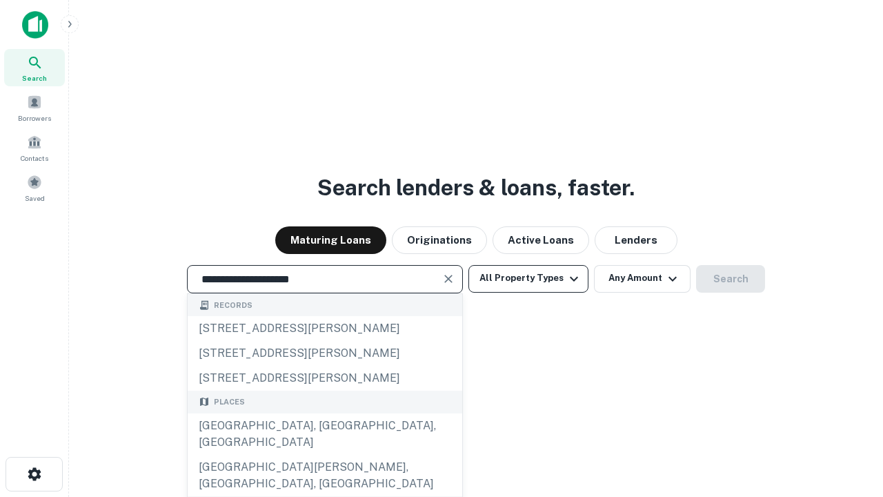
click at [324, 454] on div "[GEOGRAPHIC_DATA], [GEOGRAPHIC_DATA], [GEOGRAPHIC_DATA]" at bounding box center [325, 433] width 274 height 41
click at [528, 278] on button "All Property Types" at bounding box center [528, 279] width 120 height 28
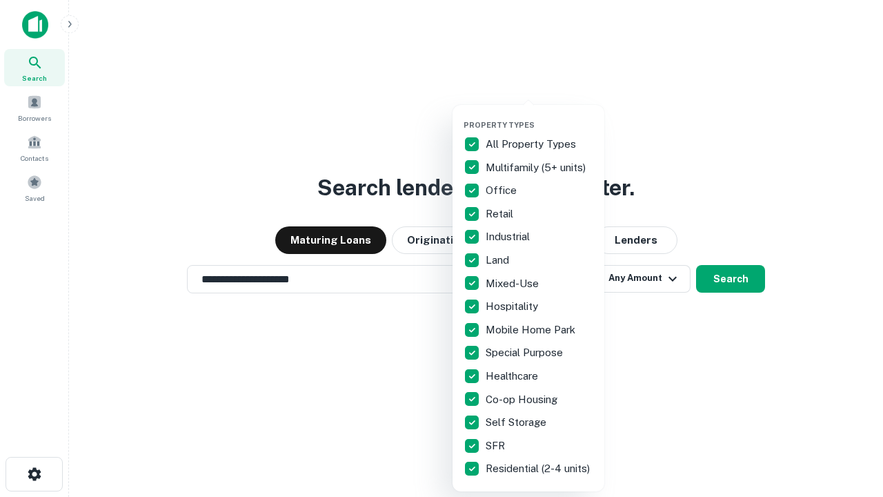
type input "**********"
click at [539, 116] on button "button" at bounding box center [539, 116] width 152 height 1
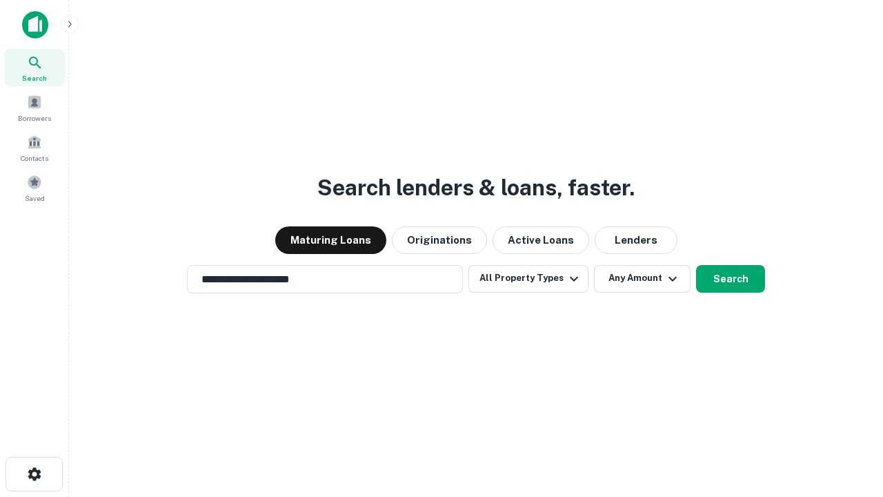
scroll to position [21, 0]
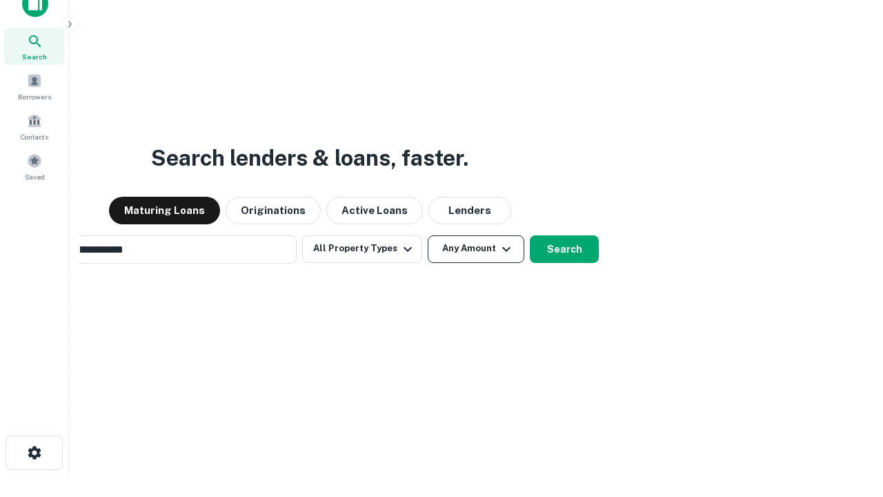
click at [428, 235] on button "Any Amount" at bounding box center [476, 249] width 97 height 28
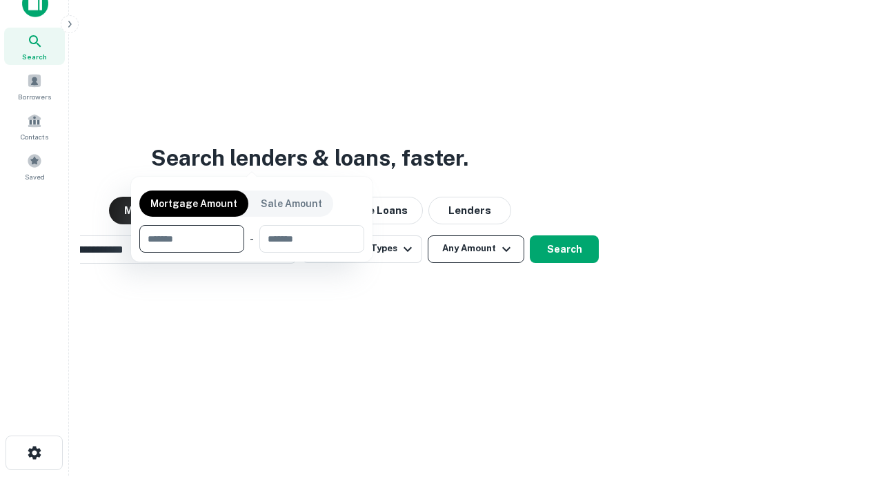
scroll to position [22, 0]
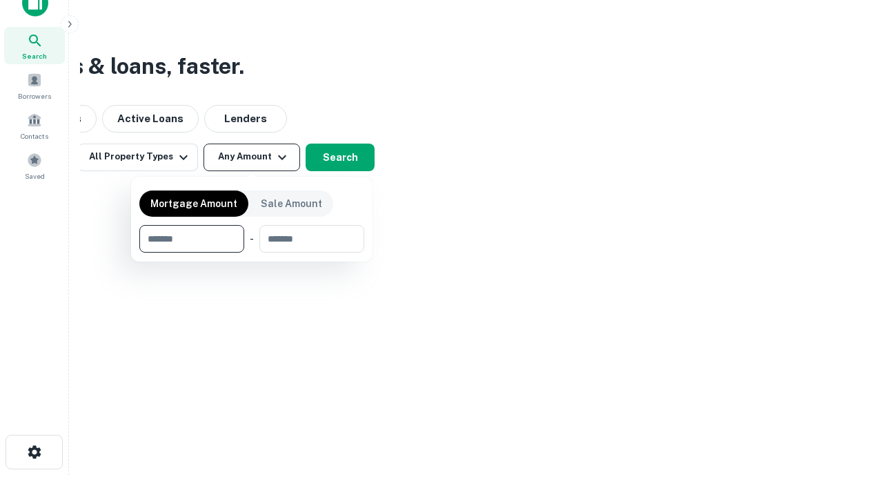
type input "*******"
click at [252, 252] on button "button" at bounding box center [251, 252] width 225 height 1
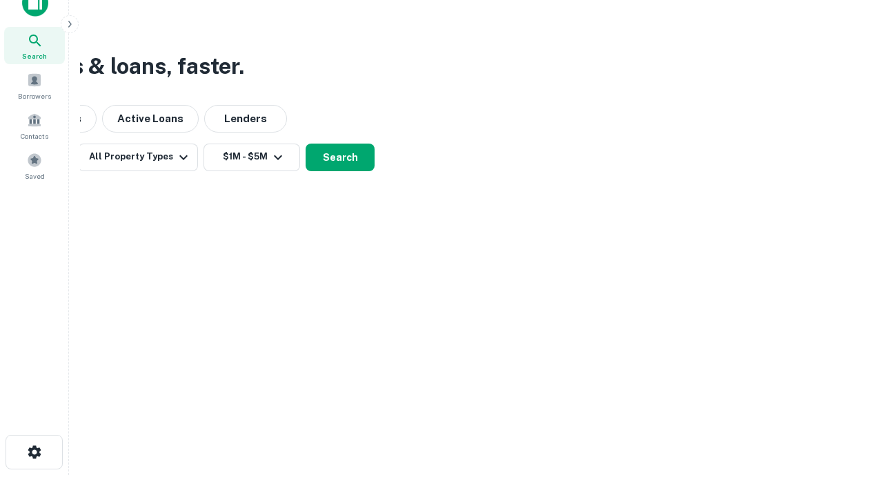
scroll to position [8, 254]
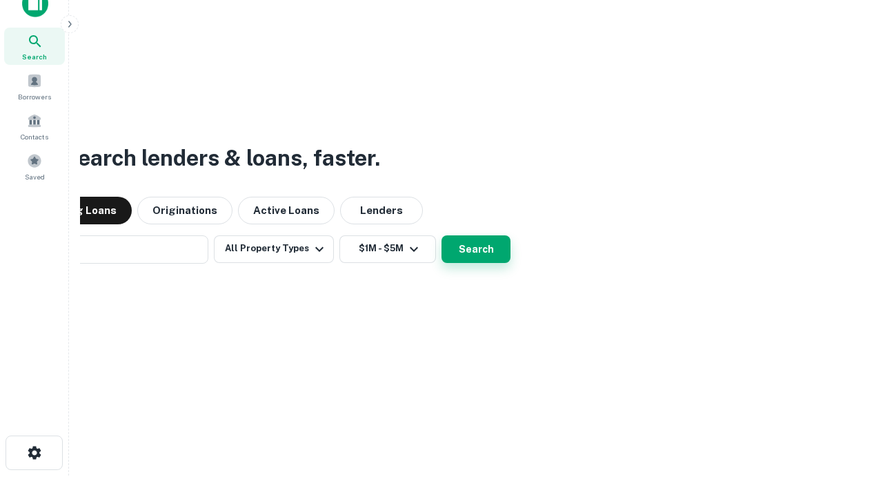
click at [441, 235] on button "Search" at bounding box center [475, 249] width 69 height 28
